Goal: Check status: Check status

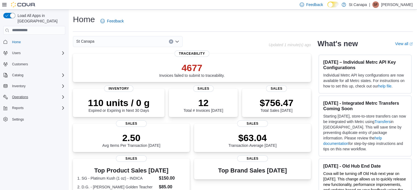
click at [54, 94] on div "Operations" at bounding box center [37, 97] width 55 height 7
click at [36, 110] on span "Traceabilty Dashboard" at bounding box center [26, 112] width 33 height 4
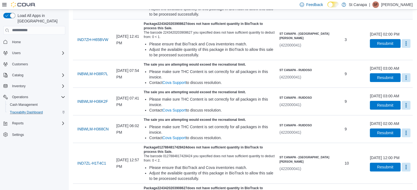
scroll to position [106, 0]
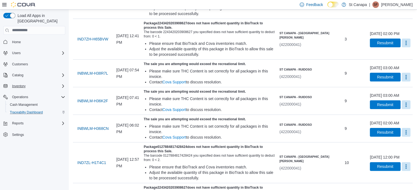
click at [39, 83] on div "Inventory" at bounding box center [37, 86] width 55 height 7
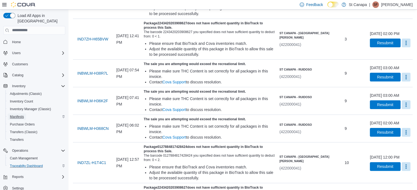
click at [25, 114] on link "Manifests" at bounding box center [17, 117] width 18 height 7
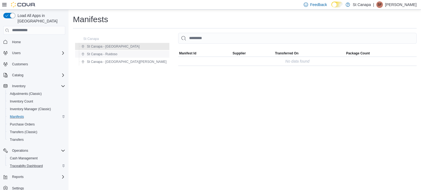
click at [100, 56] on span "St Canapa - Ruidoso" at bounding box center [102, 54] width 30 height 4
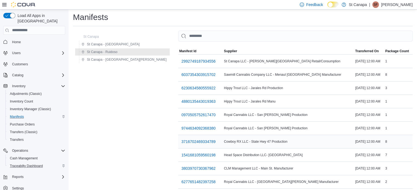
scroll to position [35, 0]
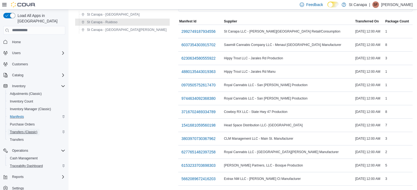
click at [27, 130] on span "Transfers (Classic)" at bounding box center [23, 132] width 27 height 7
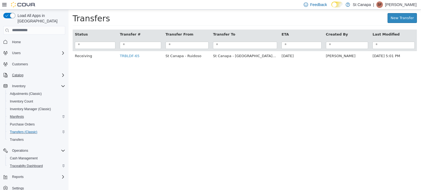
click at [58, 72] on div "Catalog" at bounding box center [37, 75] width 55 height 7
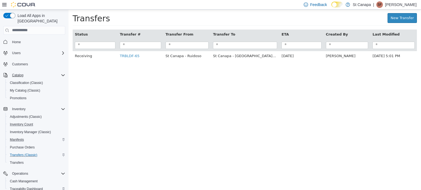
scroll to position [24, 0]
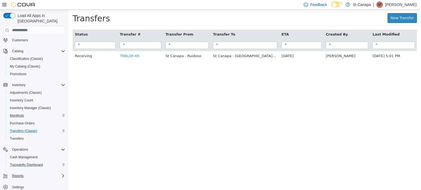
click at [61, 174] on icon "Complex example" at bounding box center [63, 176] width 4 height 4
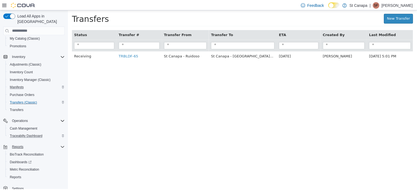
scroll to position [55, 0]
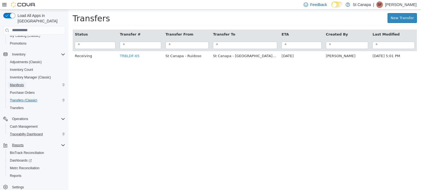
click at [21, 83] on span "Manifests" at bounding box center [17, 85] width 14 height 4
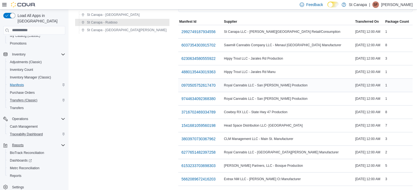
scroll to position [35, 0]
click at [181, 123] on span "1541681059560198" at bounding box center [198, 125] width 34 height 5
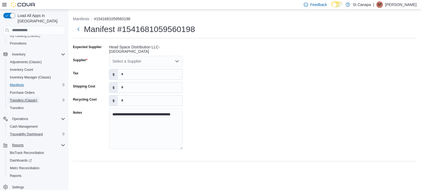
click at [21, 98] on span "Transfers (Classic)" at bounding box center [23, 100] width 27 height 4
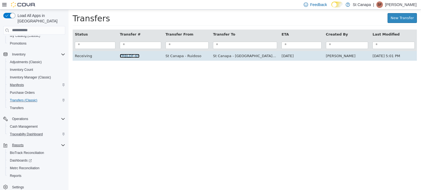
click at [127, 58] on link "TRBLDF-65" at bounding box center [130, 56] width 20 height 4
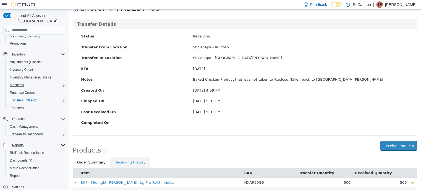
scroll to position [40, 0]
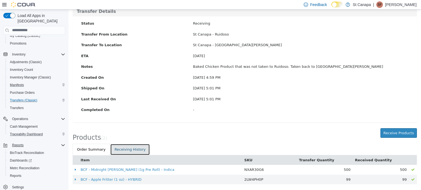
click at [121, 152] on link "Receiving History" at bounding box center [130, 150] width 40 height 12
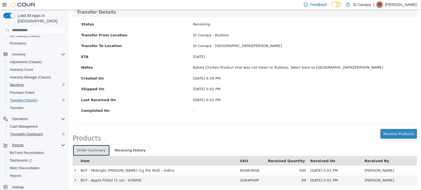
click at [91, 150] on link "Order Summary" at bounding box center [91, 151] width 37 height 12
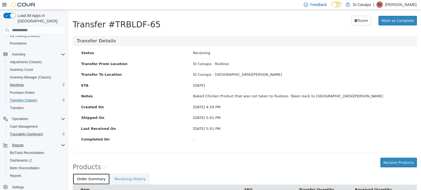
scroll to position [40, 0]
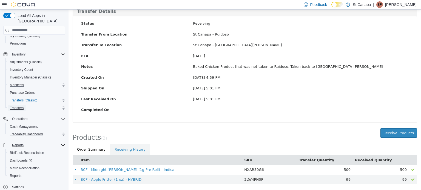
click at [18, 106] on span "Transfers" at bounding box center [17, 108] width 14 height 4
